Goal: Answer question/provide support

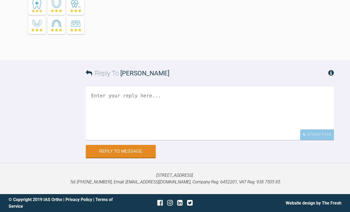
scroll to position [4476, 0]
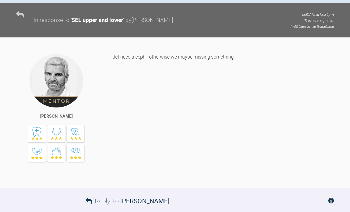
scroll to position [316, 0]
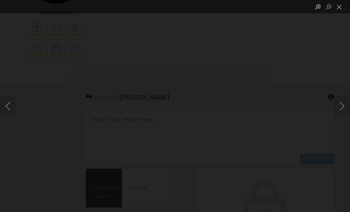
scroll to position [584, 0]
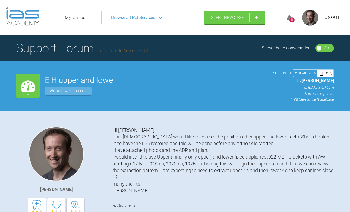
scroll to position [4449, 0]
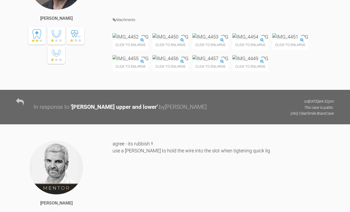
scroll to position [1345, 0]
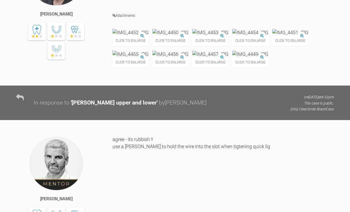
drag, startPoint x: 145, startPoint y: 50, endPoint x: 232, endPoint y: 49, distance: 86.5
drag, startPoint x: 230, startPoint y: 51, endPoint x: 115, endPoint y: 55, distance: 115.2
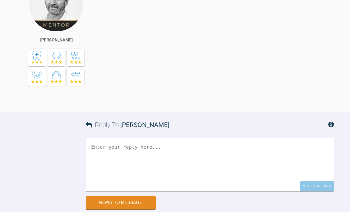
scroll to position [1532, 0]
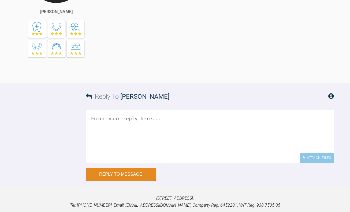
drag, startPoint x: 255, startPoint y: 65, endPoint x: 153, endPoint y: 64, distance: 102.6
drag, startPoint x: 115, startPoint y: 63, endPoint x: 333, endPoint y: 65, distance: 218.5
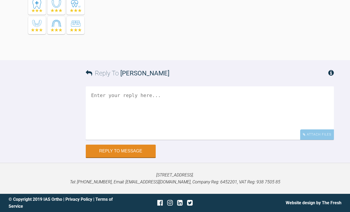
scroll to position [1624, 0]
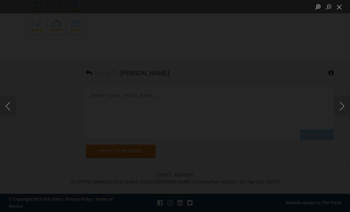
click at [10, 74] on div "Lightbox" at bounding box center [175, 106] width 350 height 212
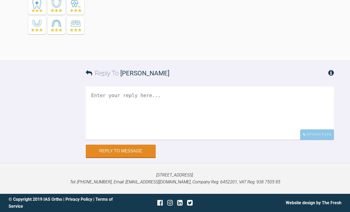
scroll to position [1571, 0]
drag, startPoint x: 150, startPoint y: 25, endPoint x: 184, endPoint y: 24, distance: 34.3
